Goal: Transaction & Acquisition: Purchase product/service

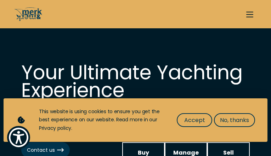
select select "buy"
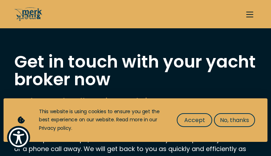
type input "RVTahhSh"
type input "sIzdoTKINJff"
type input "acacotipo78@gmail.com"
type input "5312843719"
select select "buy"
